Goal: Transaction & Acquisition: Purchase product/service

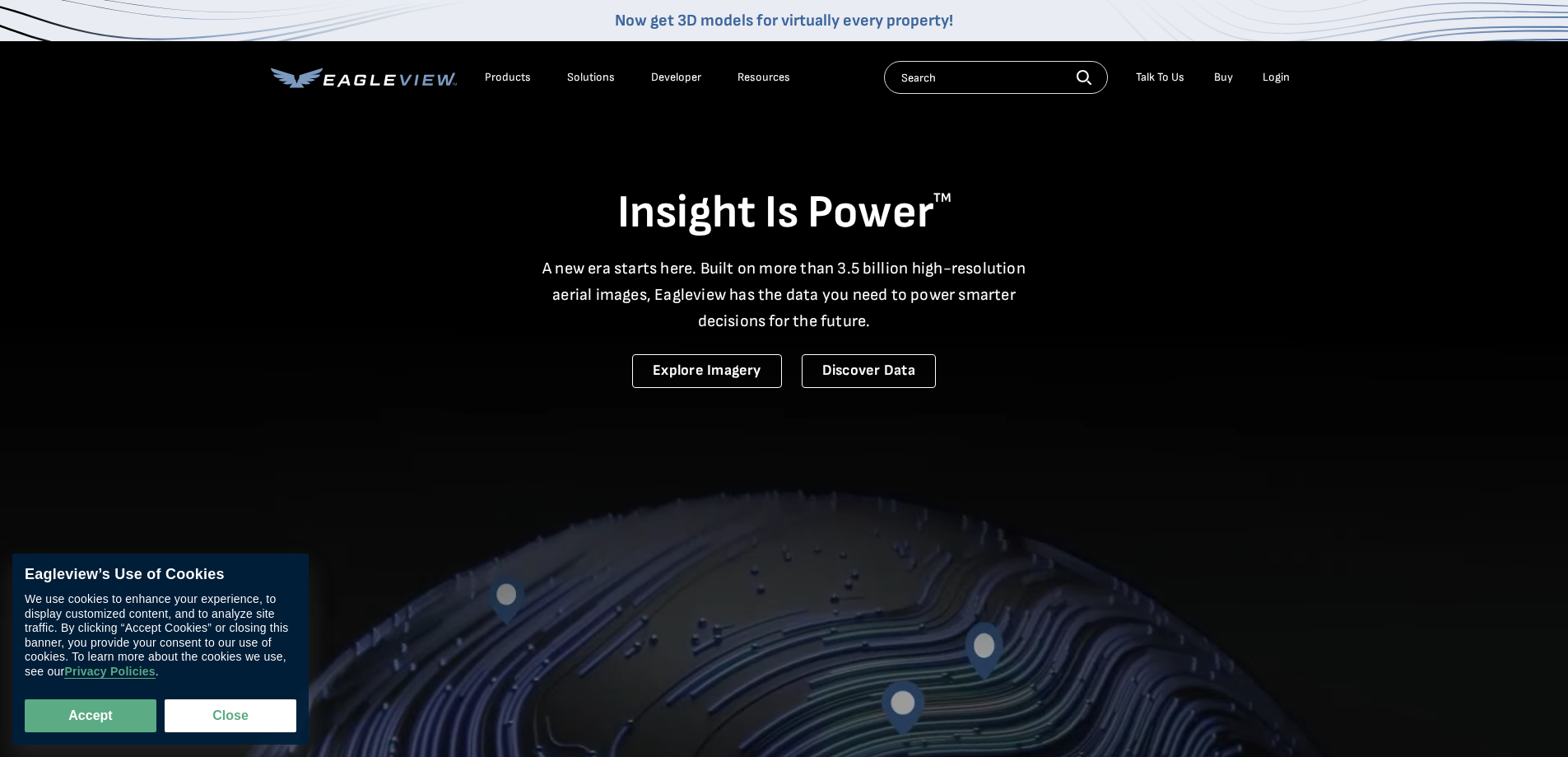
click at [1278, 77] on div "Login" at bounding box center [1276, 77] width 27 height 14
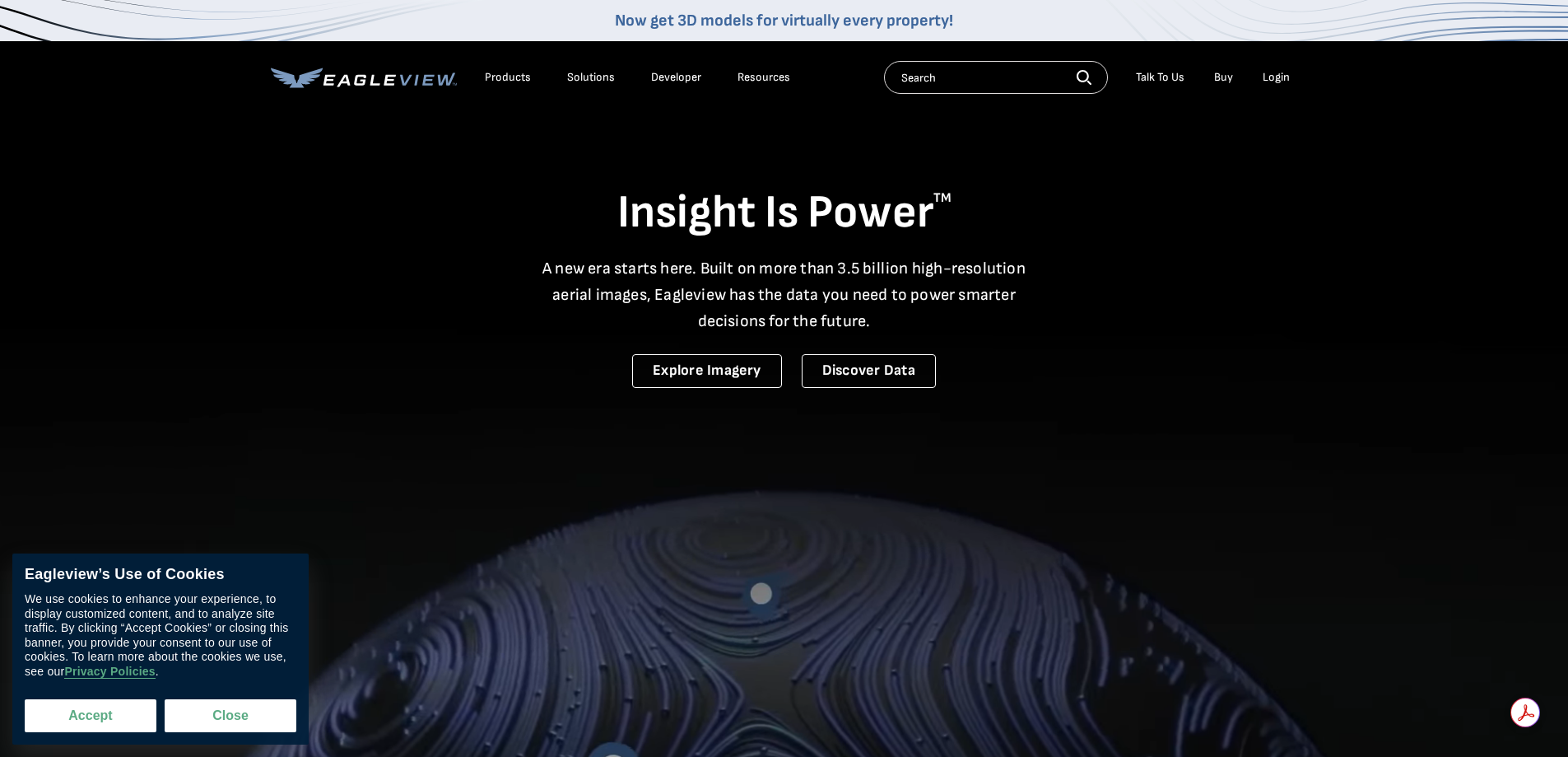
click at [143, 702] on button "Accept" at bounding box center [90, 716] width 132 height 33
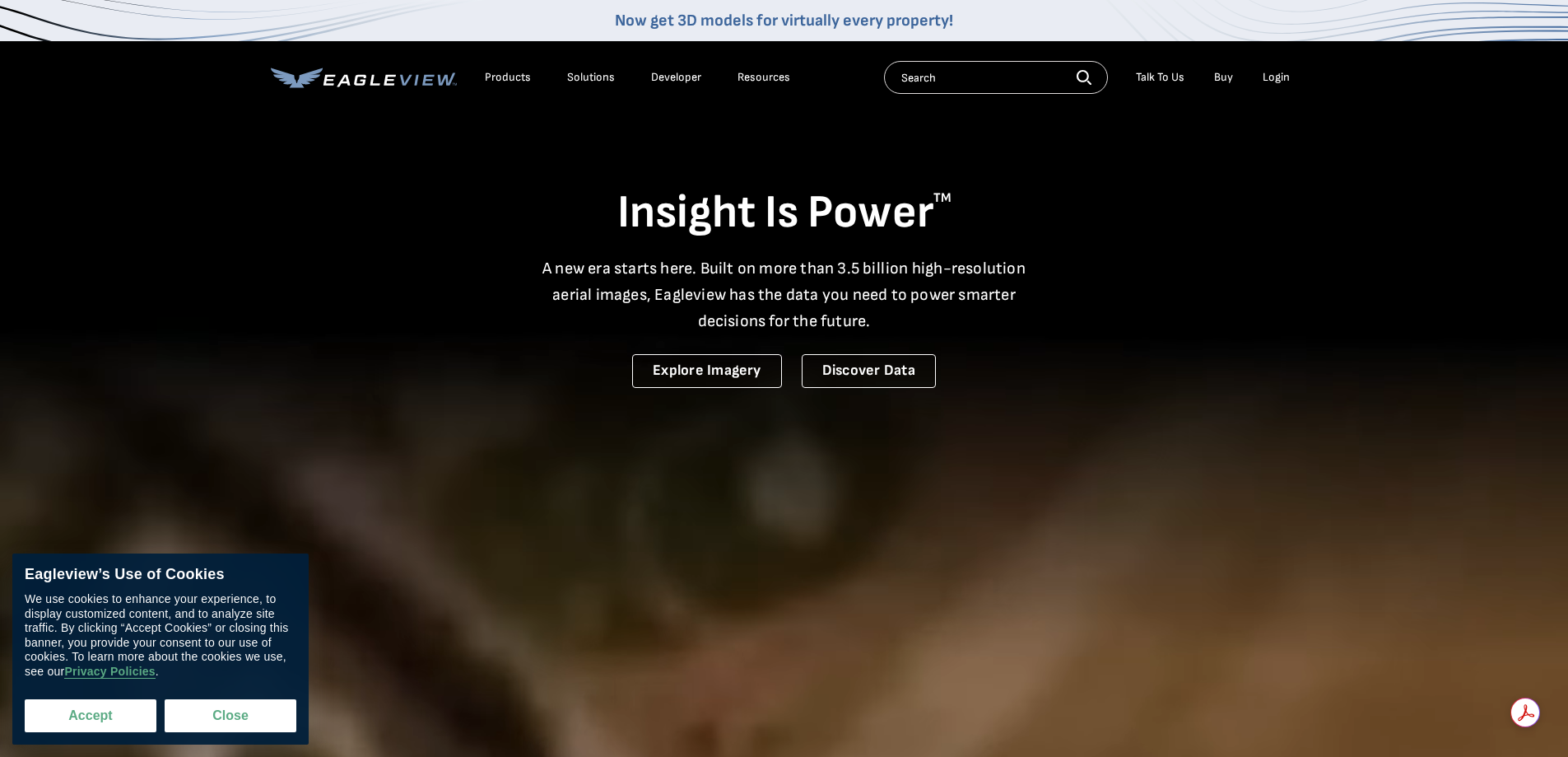
checkbox input "true"
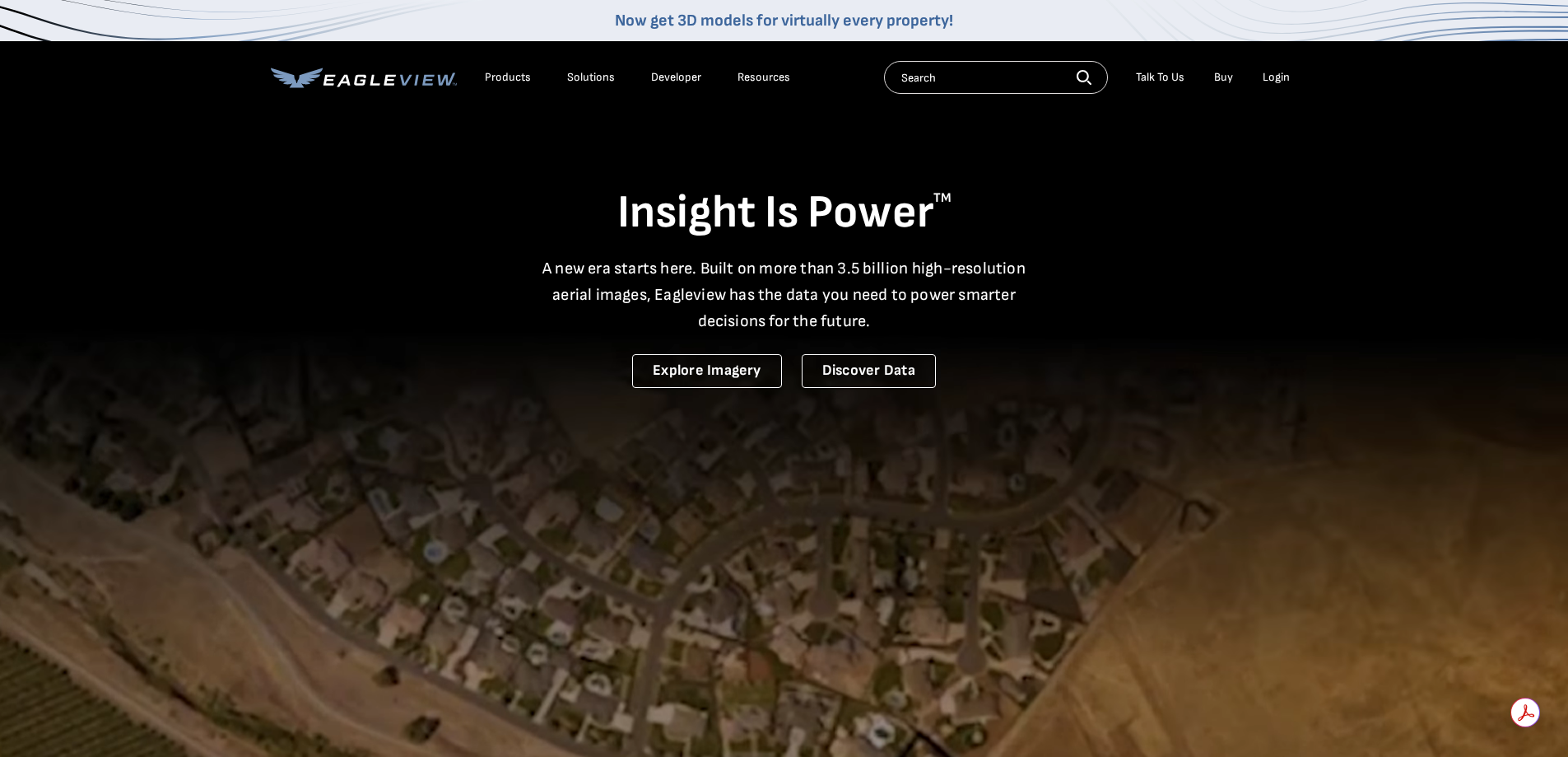
click at [1280, 76] on div "Login" at bounding box center [1276, 77] width 27 height 14
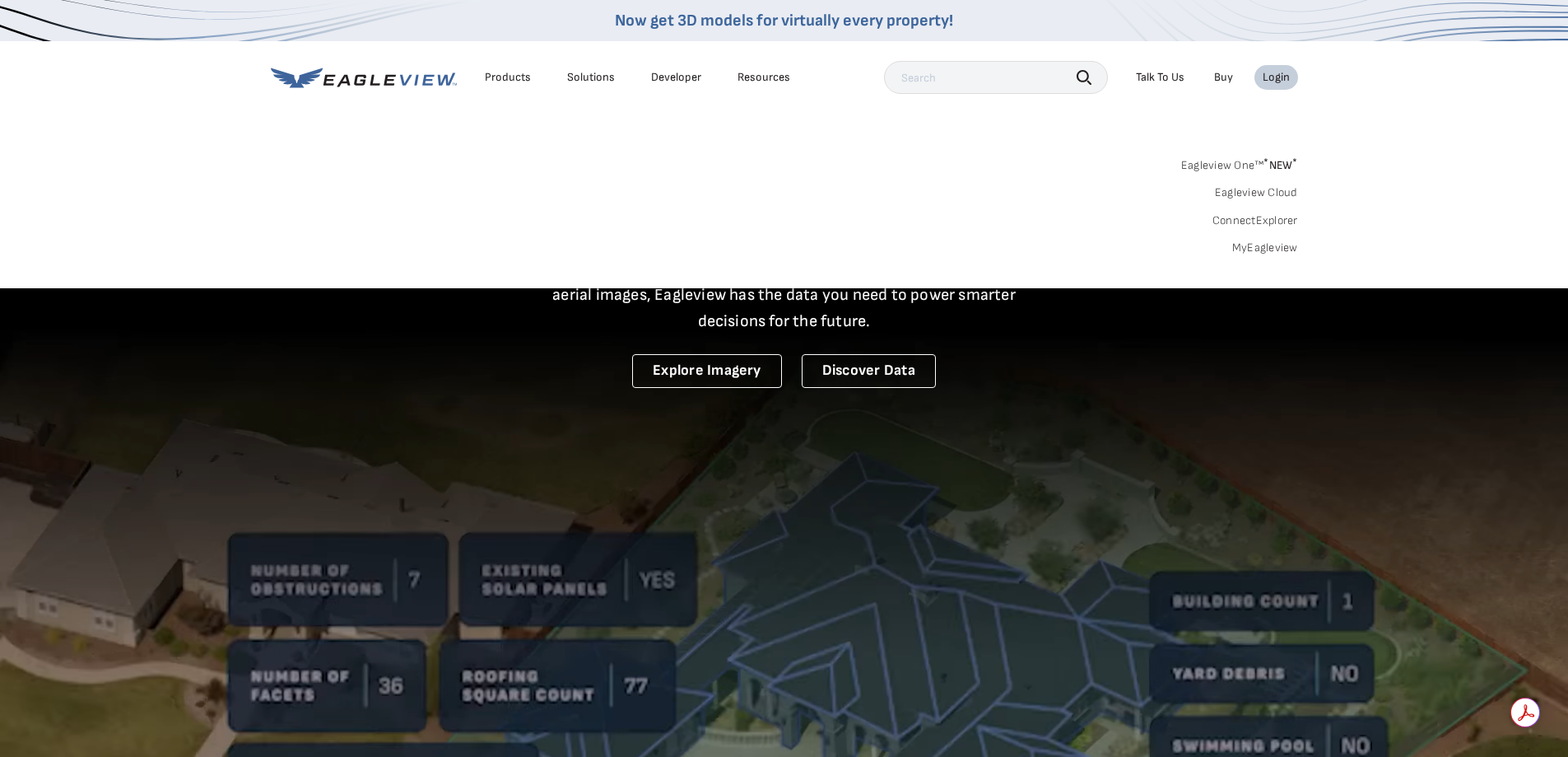
click at [1279, 245] on link "MyEagleview" at bounding box center [1264, 247] width 65 height 14
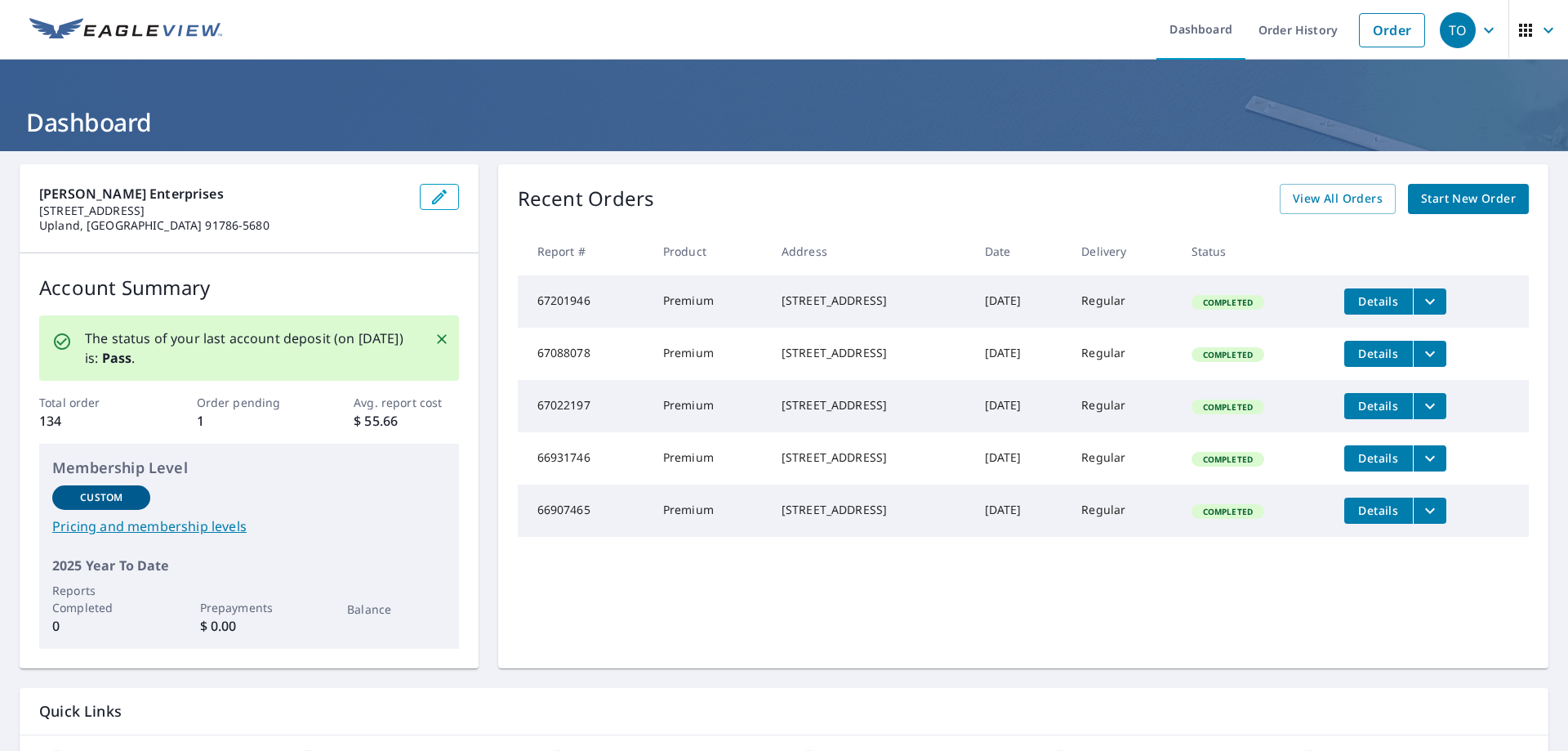
click at [1446, 202] on span "Start New Order" at bounding box center [1468, 198] width 94 height 20
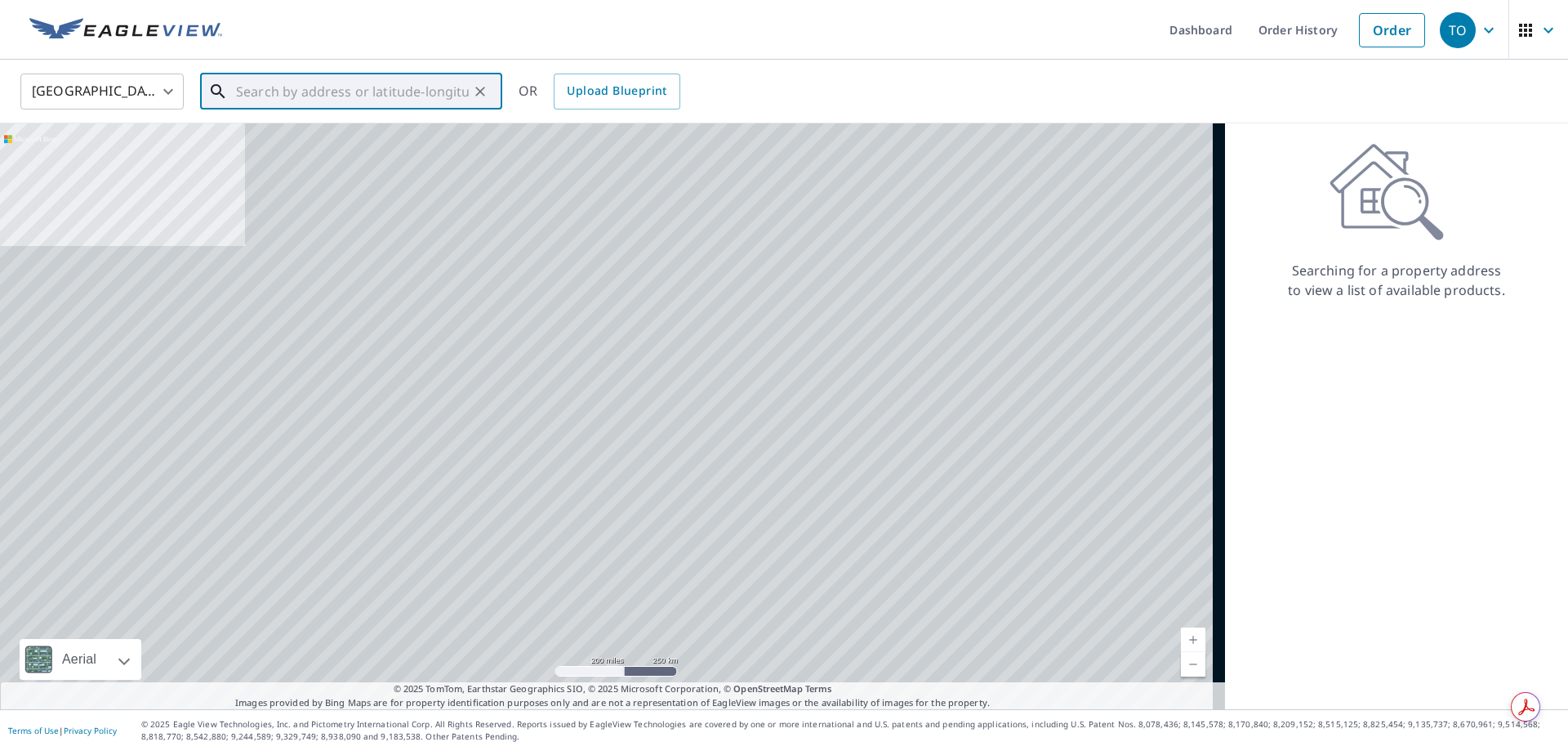
click at [348, 79] on input "text" at bounding box center [352, 92] width 233 height 46
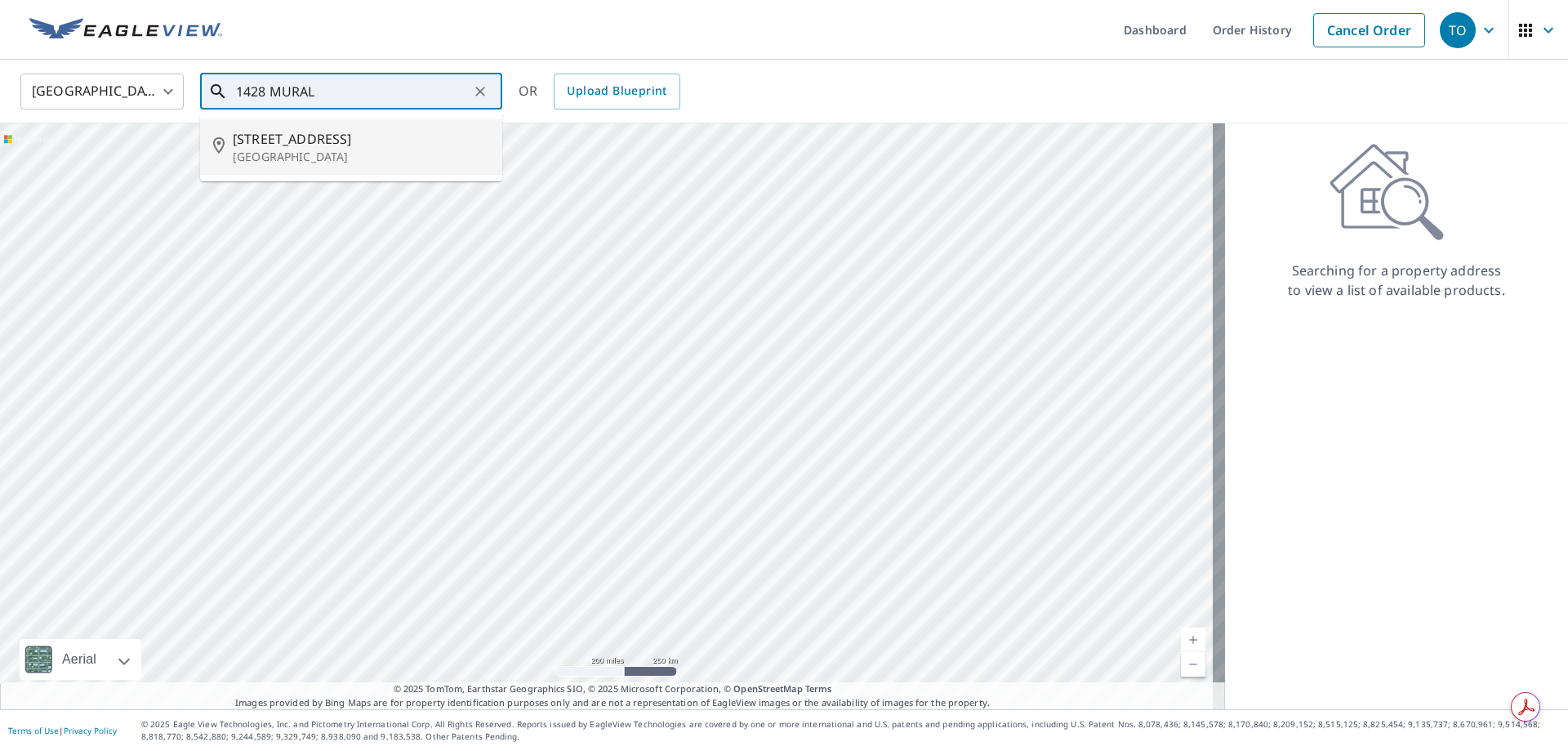
click at [307, 147] on span "[STREET_ADDRESS]" at bounding box center [361, 138] width 257 height 20
type input "[STREET_ADDRESS][PERSON_NAME]"
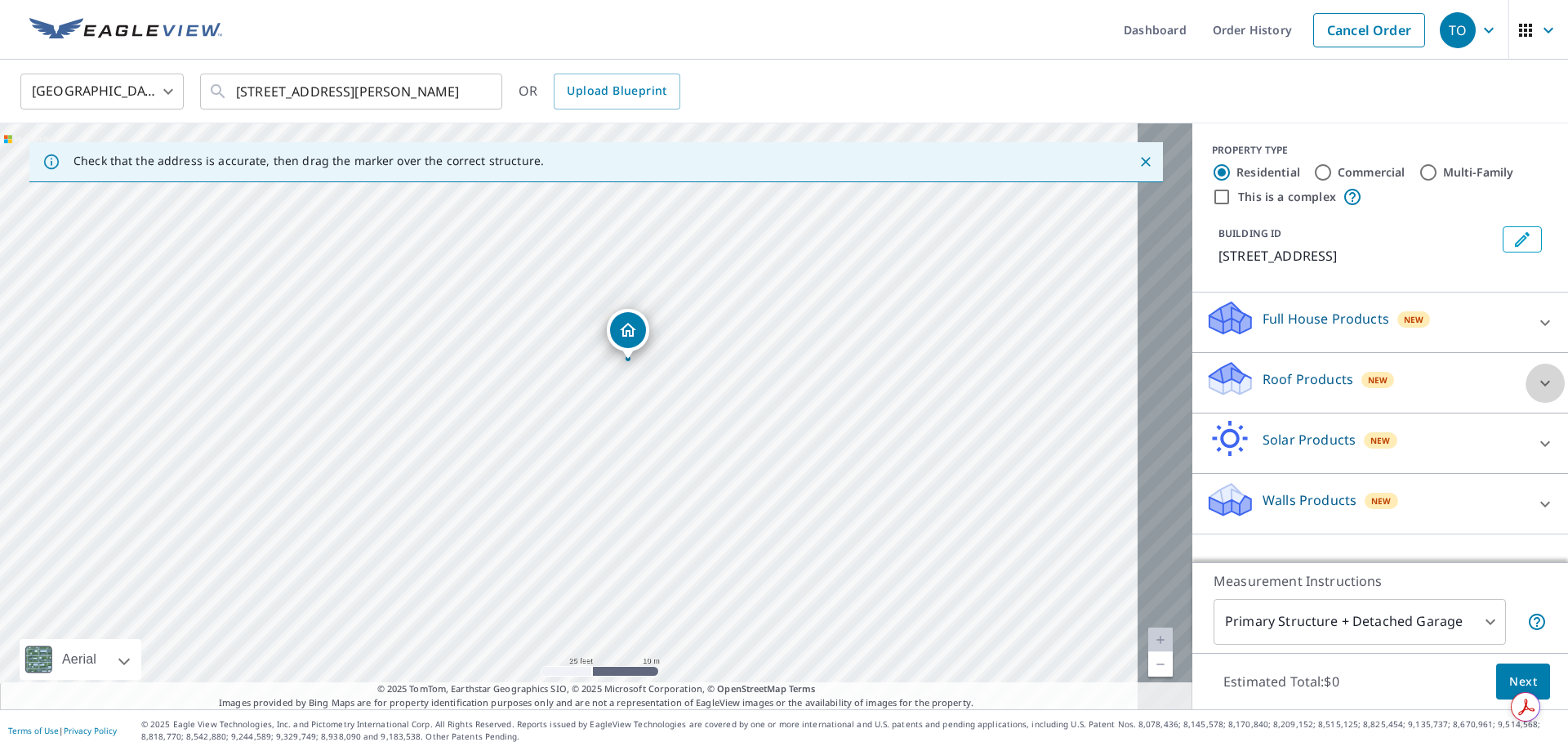
click at [1536, 393] on icon at bounding box center [1545, 383] width 20 height 20
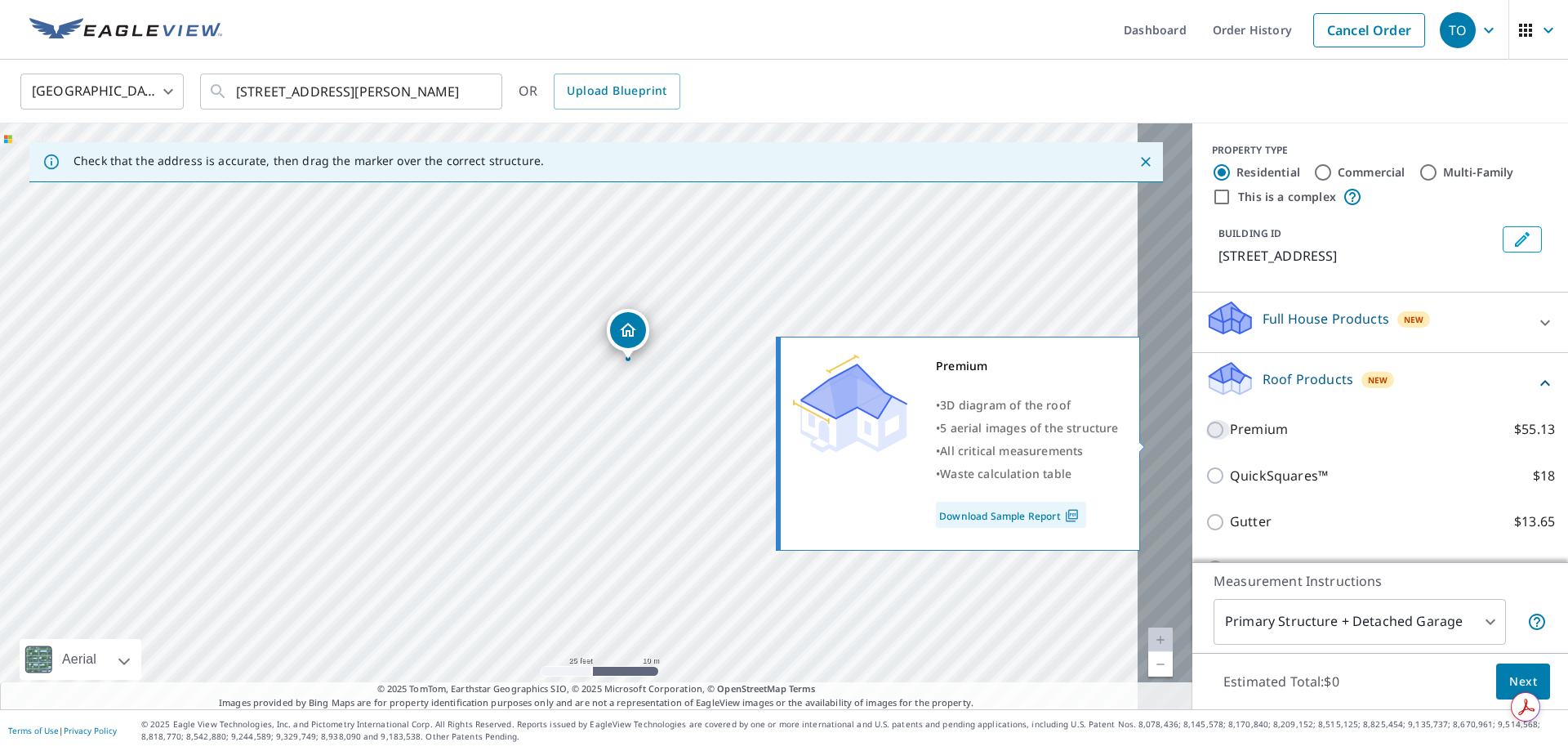
click at [1205, 440] on input "Premium $55.13" at bounding box center [1218, 429] width 25 height 20
checkbox input "true"
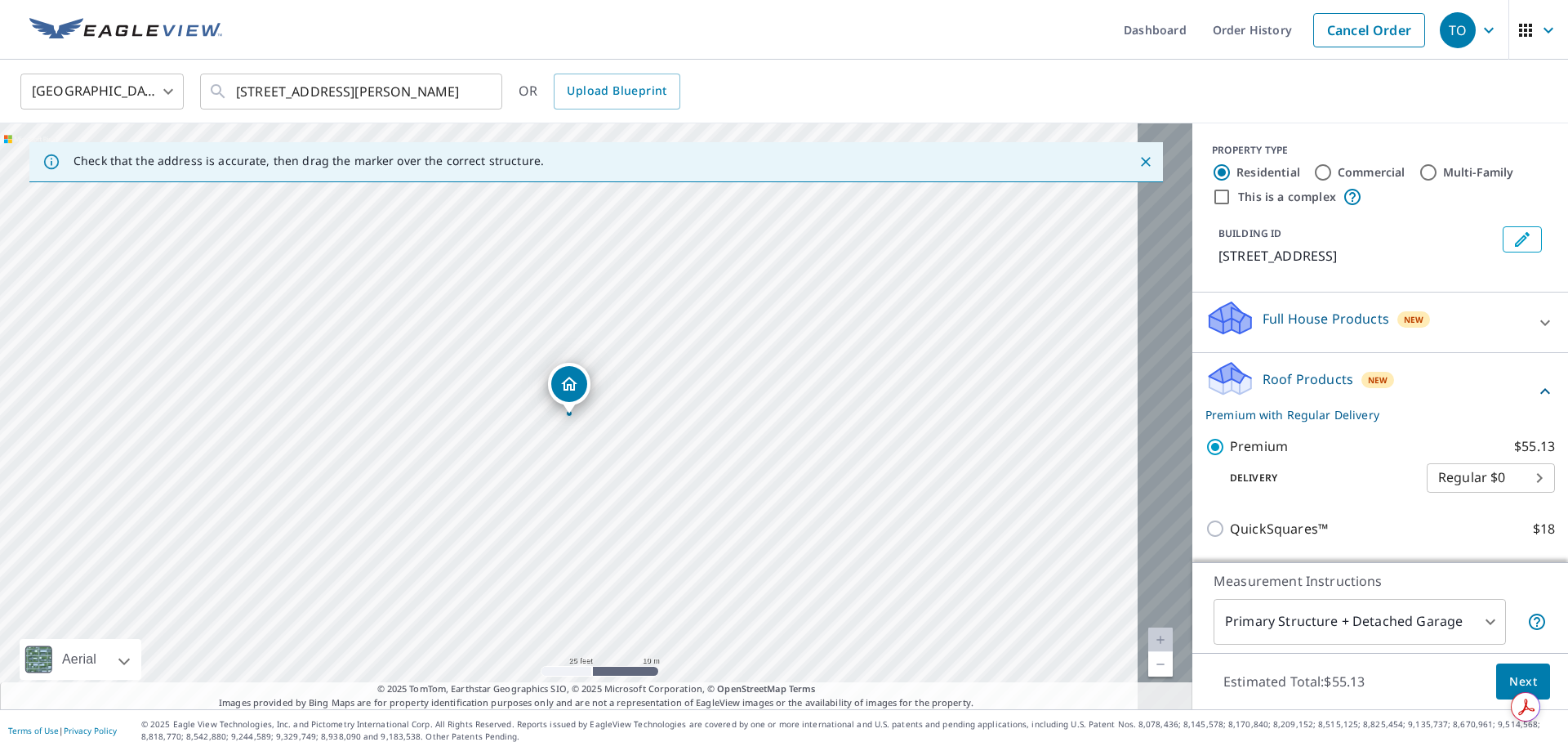
click at [1496, 678] on button "Next" at bounding box center [1523, 681] width 53 height 37
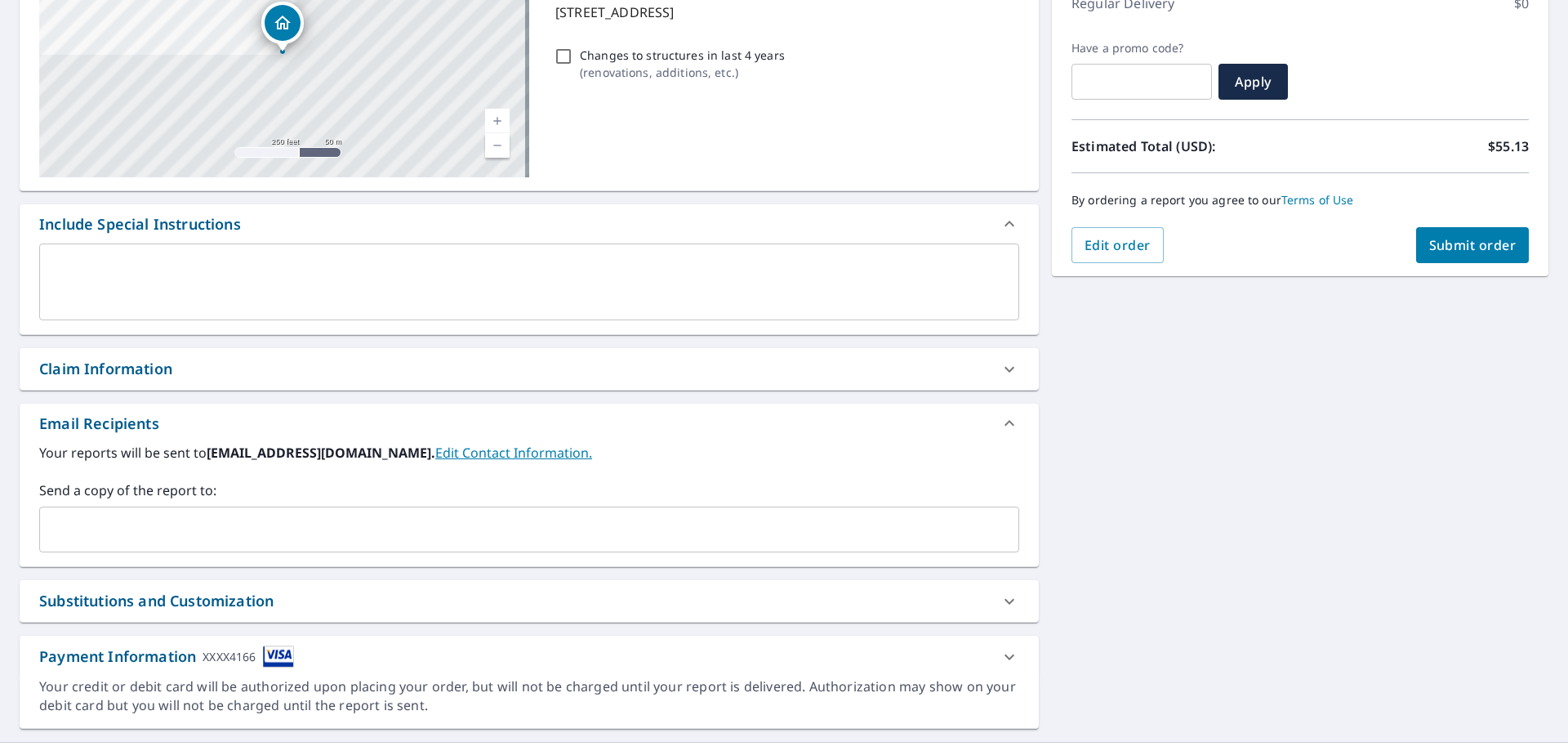
scroll to position [320, 0]
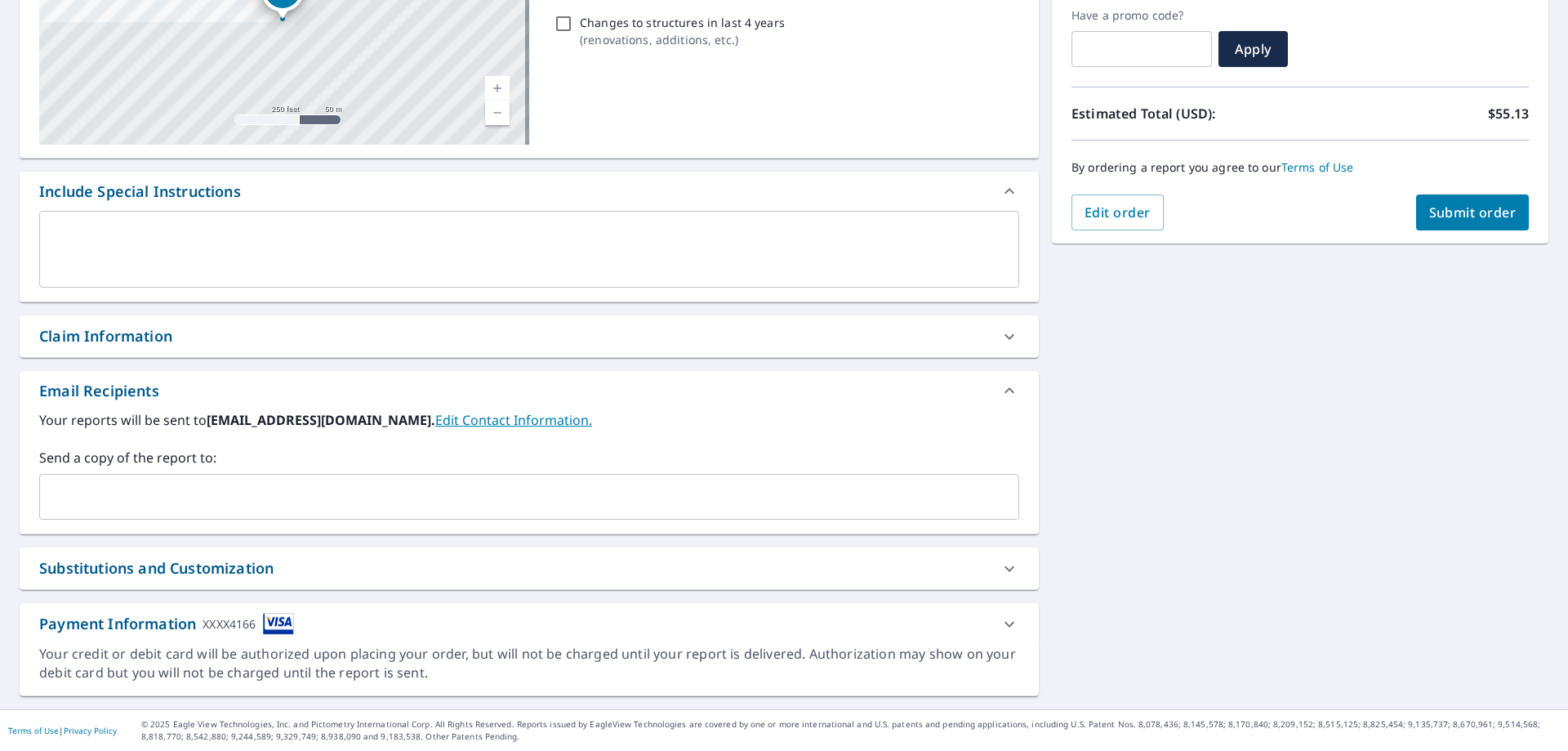
click at [803, 557] on div "Substitutions and Customization" at bounding box center [514, 568] width 951 height 22
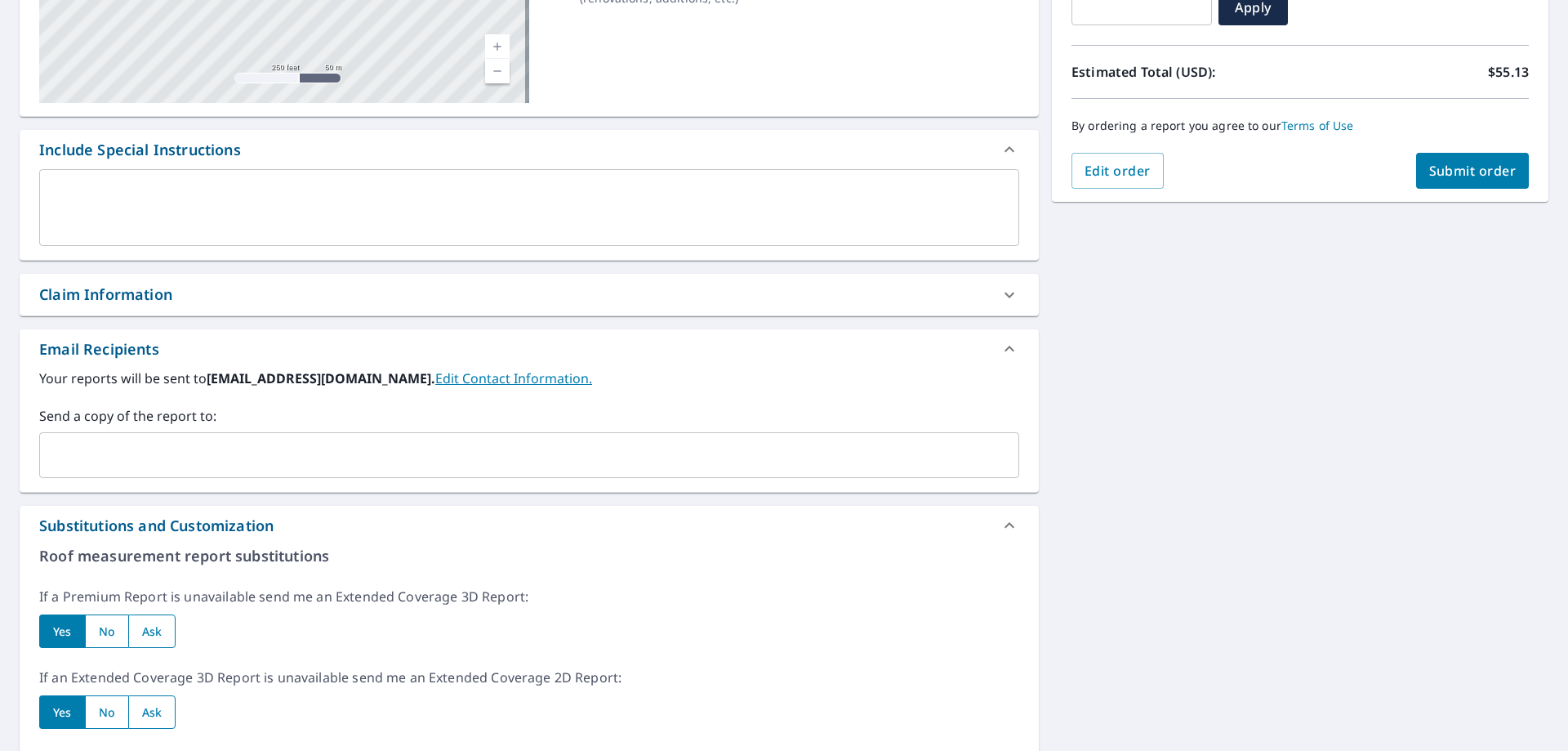
scroll to position [728, 0]
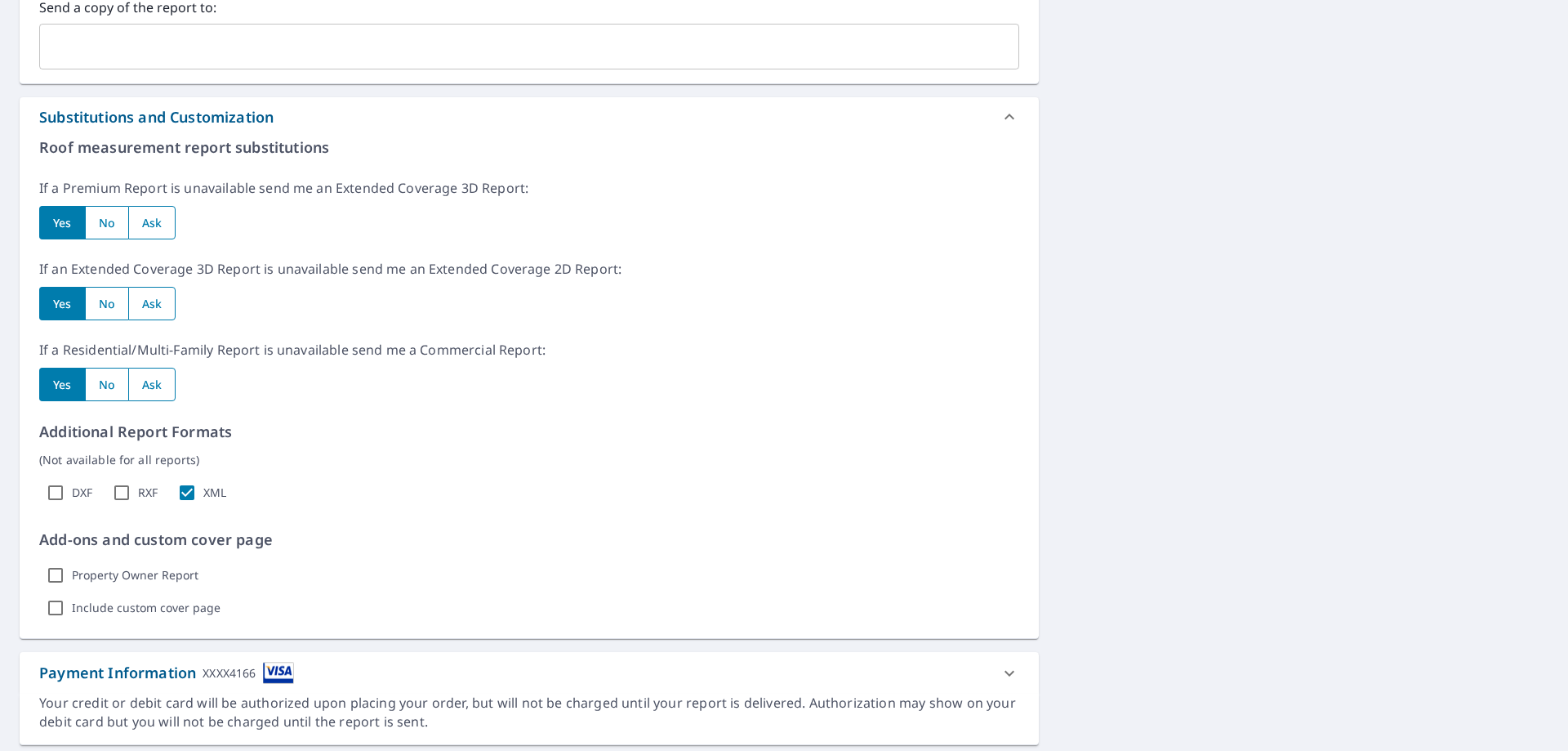
click at [149, 240] on input "radio" at bounding box center [152, 222] width 49 height 33
radio input "true"
click at [150, 321] on input "radio" at bounding box center [152, 302] width 49 height 33
radio input "true"
click at [150, 401] on input "radio" at bounding box center [152, 384] width 49 height 33
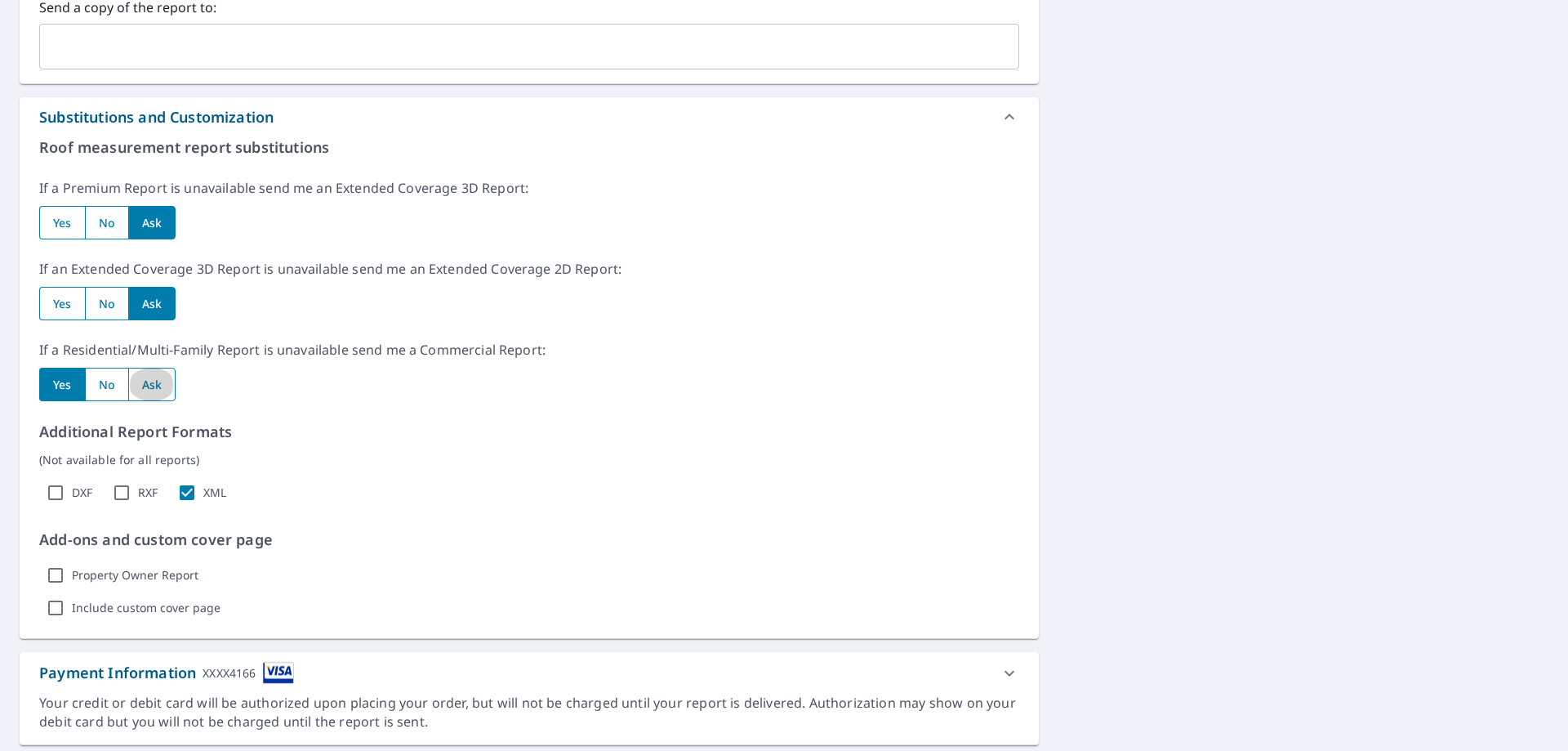
radio input "true"
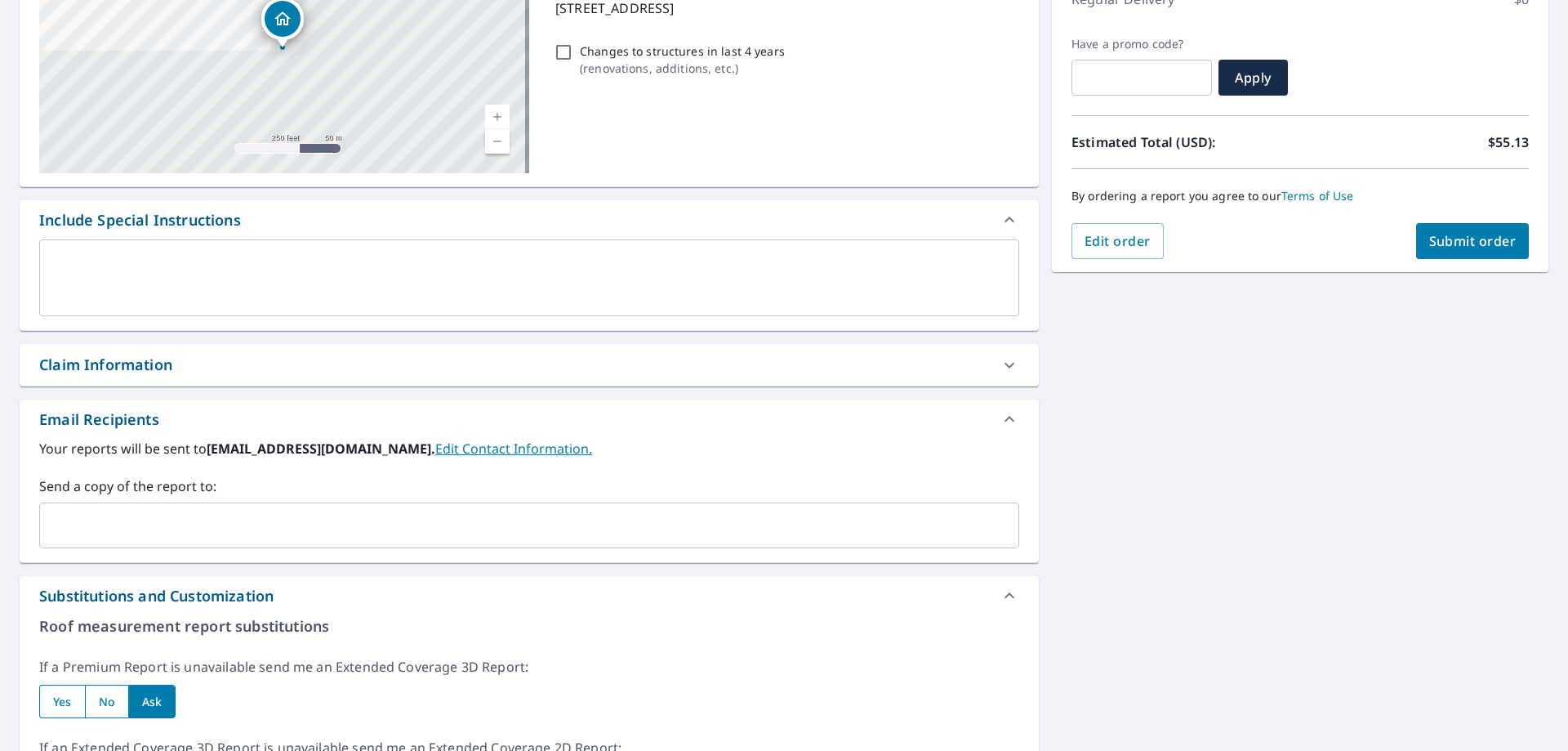
scroll to position [0, 0]
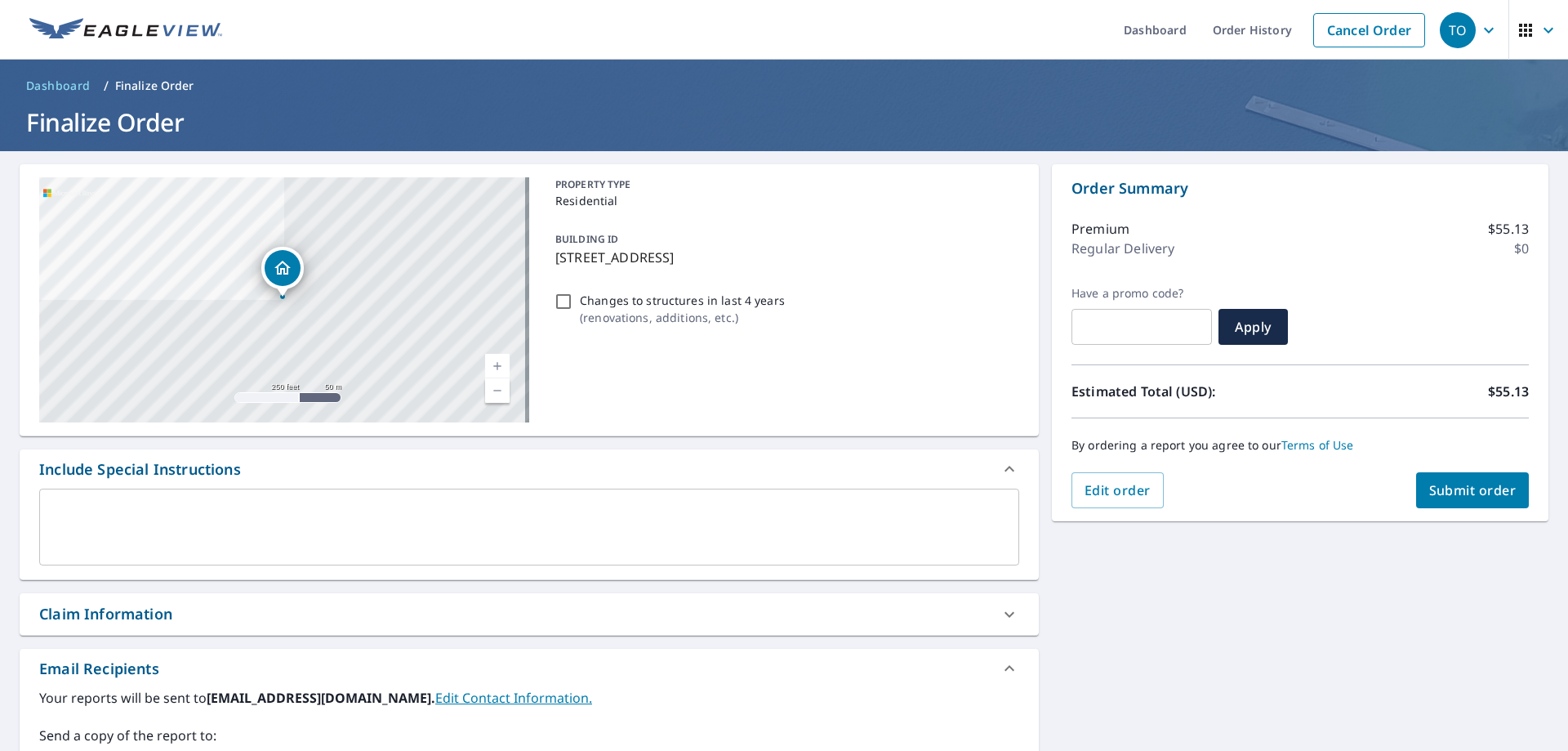
click at [1480, 496] on span "Submit order" at bounding box center [1474, 490] width 88 height 18
